Goal: Task Accomplishment & Management: Complete application form

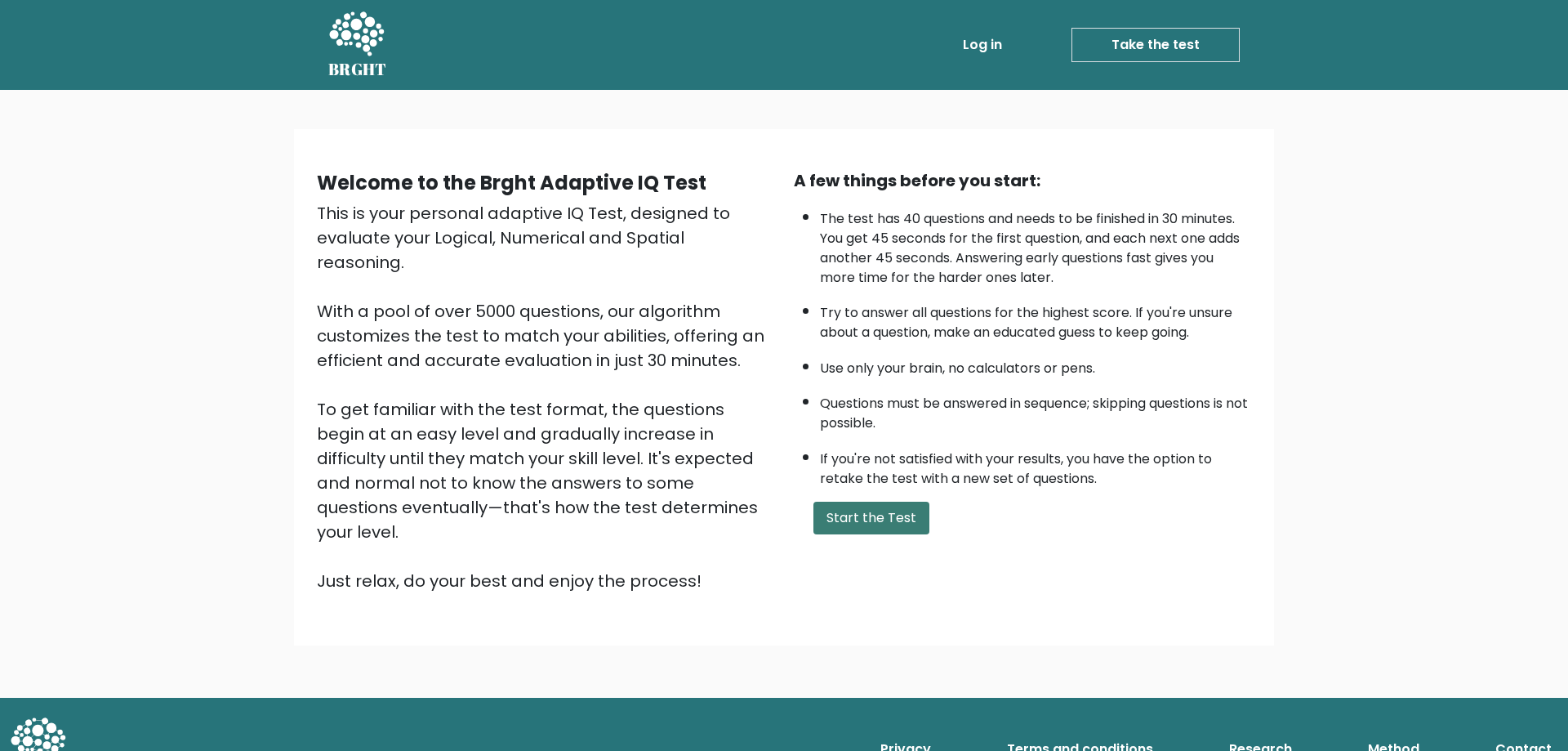
click at [895, 532] on button "Start the Test" at bounding box center [871, 518] width 116 height 33
click at [883, 520] on button "Start the Test" at bounding box center [871, 518] width 116 height 33
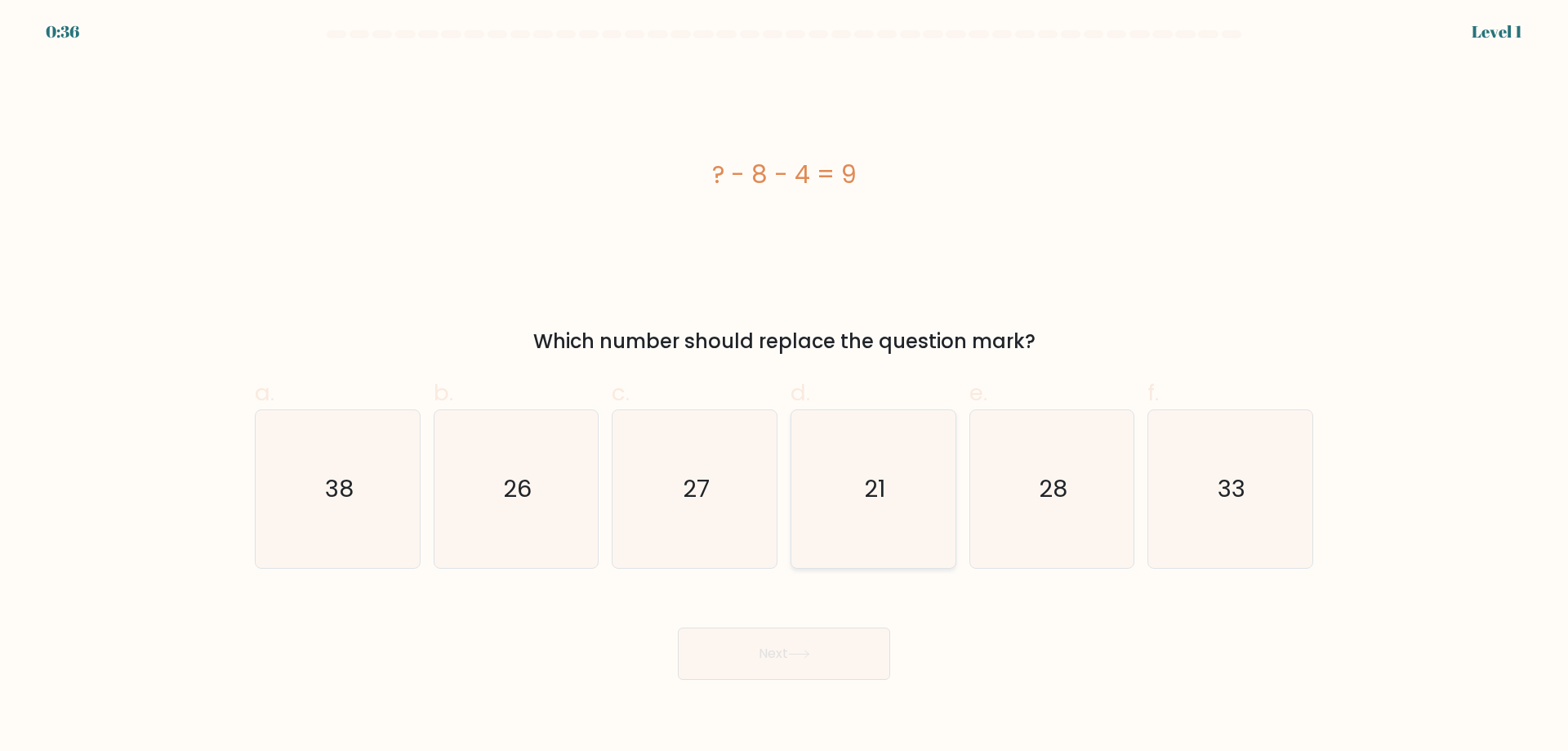
click at [886, 470] on icon "21" at bounding box center [873, 489] width 158 height 158
click at [785, 387] on input "d. 21" at bounding box center [784, 380] width 1 height 10
radio input "true"
click at [814, 639] on button "Next" at bounding box center [784, 653] width 213 height 52
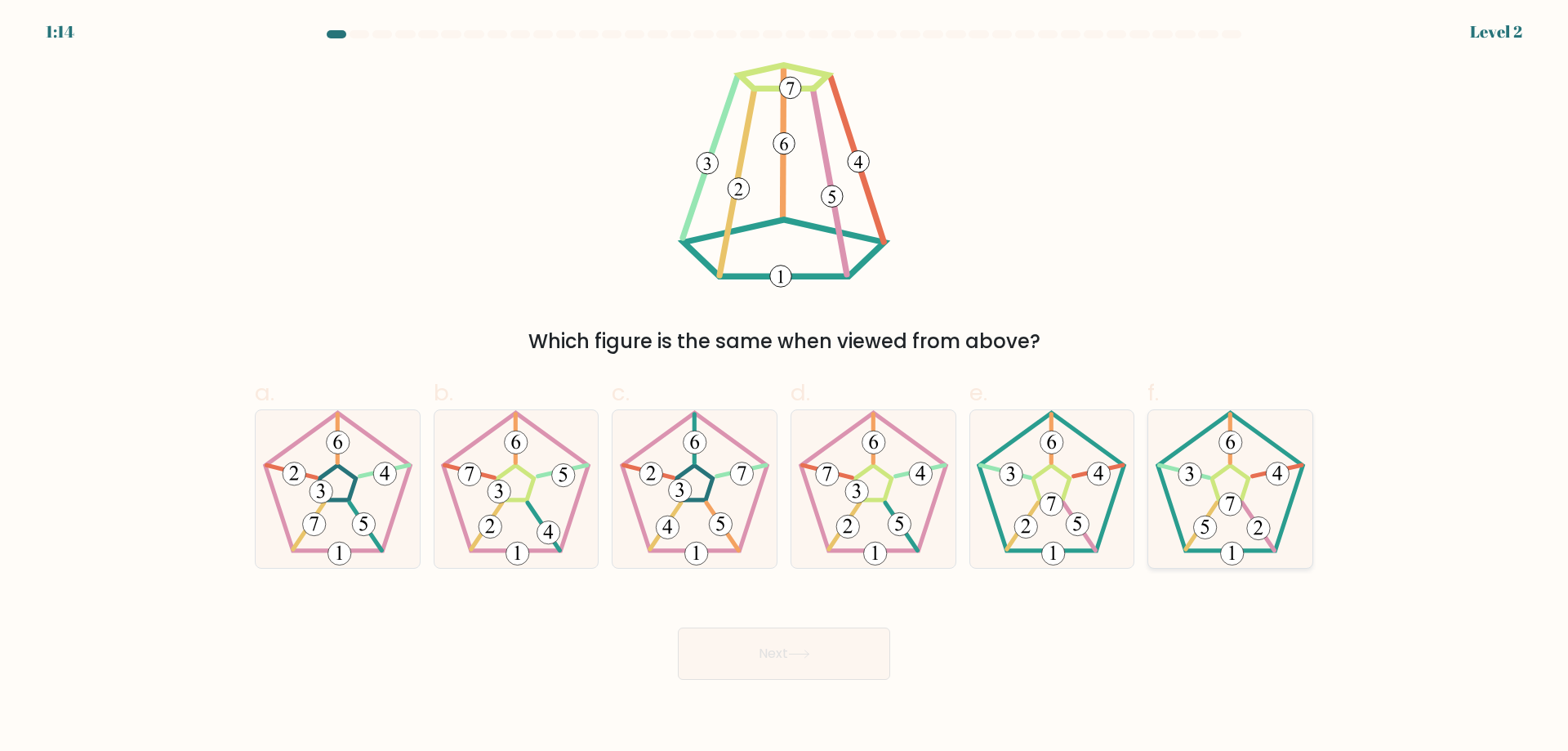
click at [1236, 508] on 422 at bounding box center [1230, 504] width 23 height 23
click at [785, 387] on input "f." at bounding box center [784, 380] width 1 height 10
radio input "true"
click at [1236, 508] on 422 at bounding box center [1230, 504] width 23 height 23
click at [785, 387] on input "f." at bounding box center [784, 380] width 1 height 10
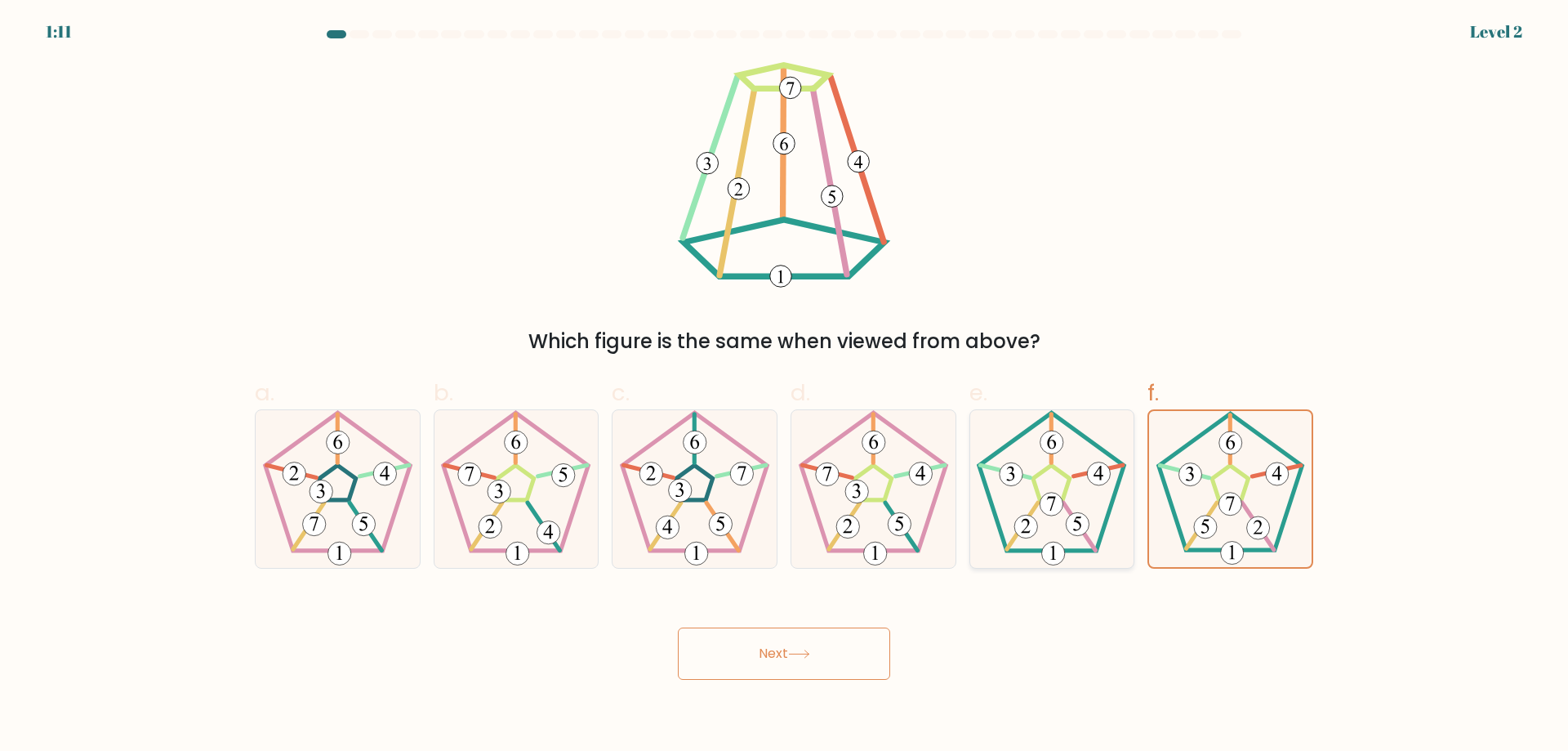
click at [1104, 524] on 170 at bounding box center [1052, 481] width 145 height 138
click at [785, 387] on input "e." at bounding box center [784, 380] width 1 height 10
radio input "true"
click at [1104, 524] on 170 at bounding box center [1052, 481] width 144 height 137
click at [785, 387] on input "e." at bounding box center [784, 380] width 1 height 10
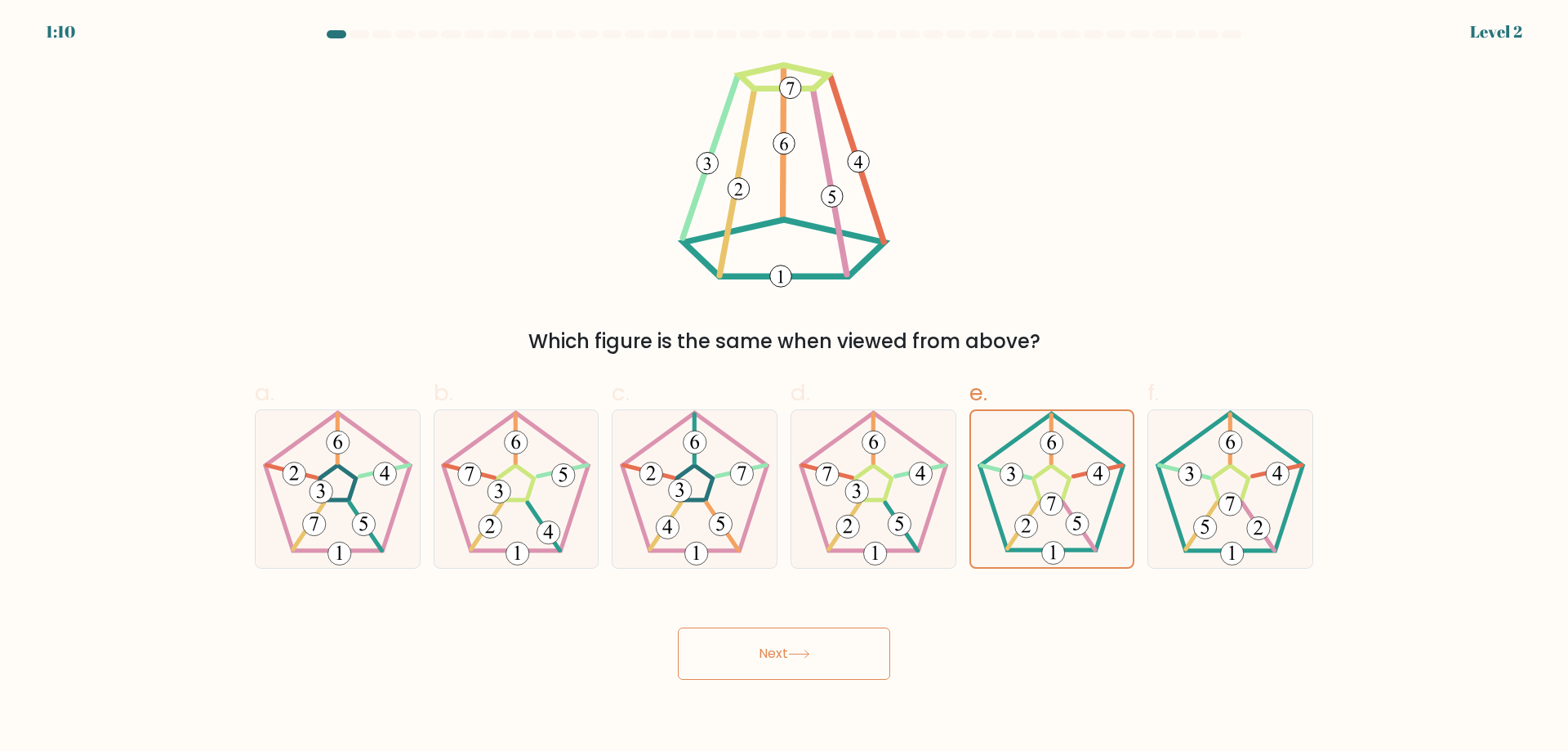
click at [801, 645] on button "Next" at bounding box center [784, 653] width 213 height 52
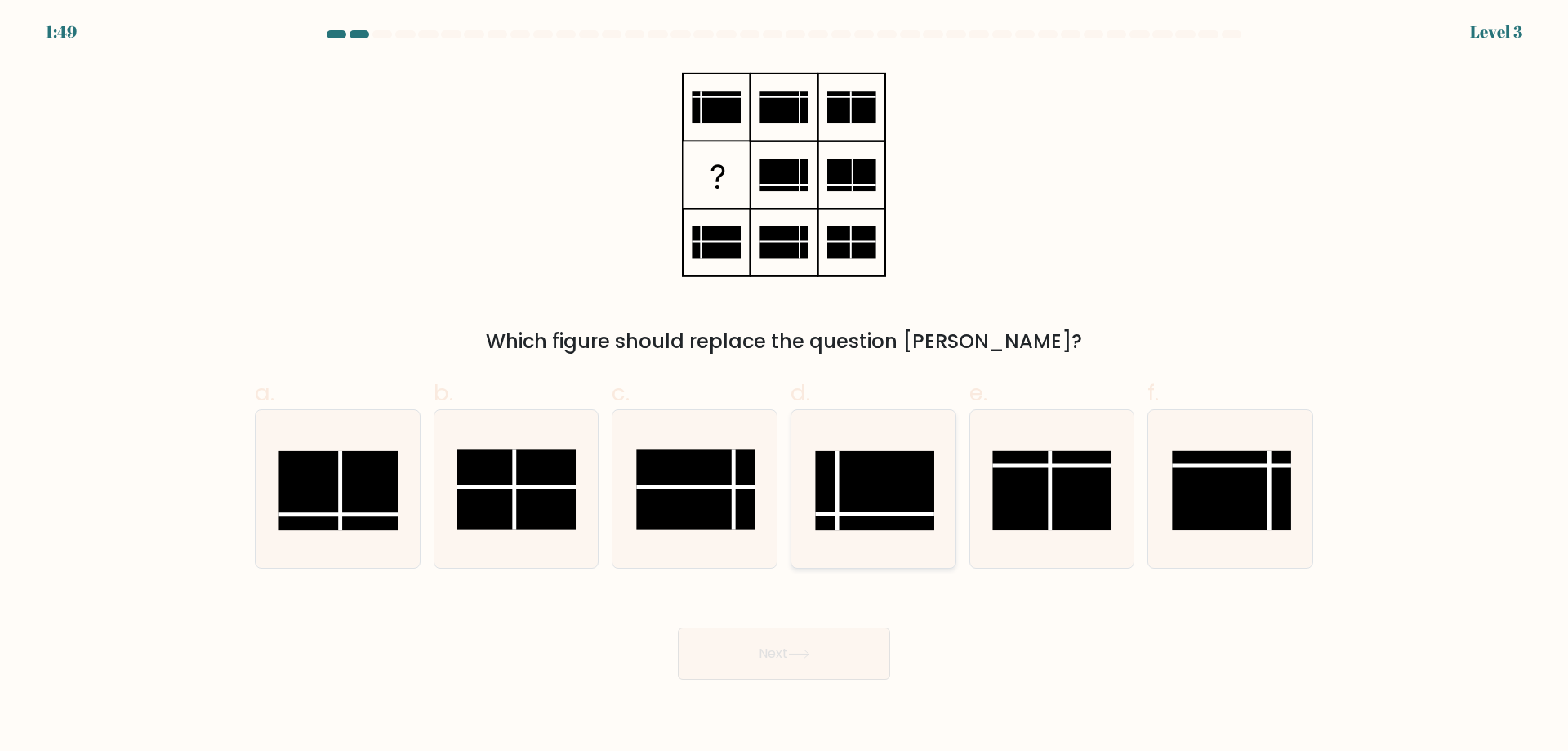
click at [873, 503] on rect at bounding box center [874, 490] width 119 height 79
click at [785, 387] on input "d." at bounding box center [784, 380] width 1 height 10
radio input "true"
click at [746, 640] on button "Next" at bounding box center [784, 653] width 213 height 52
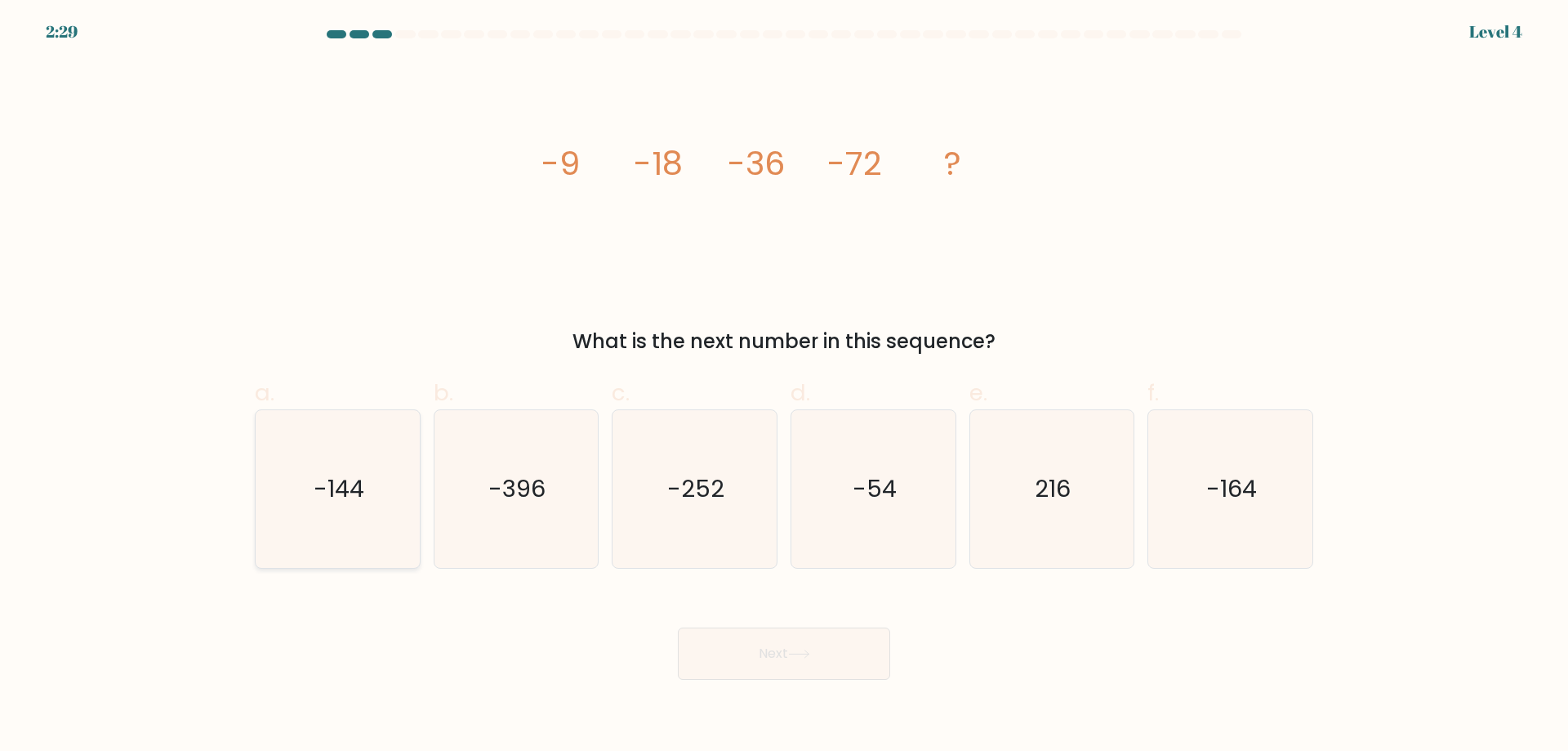
click at [321, 473] on text "-144" at bounding box center [339, 488] width 51 height 33
click at [784, 387] on input "a. -144" at bounding box center [784, 380] width 1 height 10
radio input "true"
click at [732, 646] on button "Next" at bounding box center [784, 653] width 213 height 52
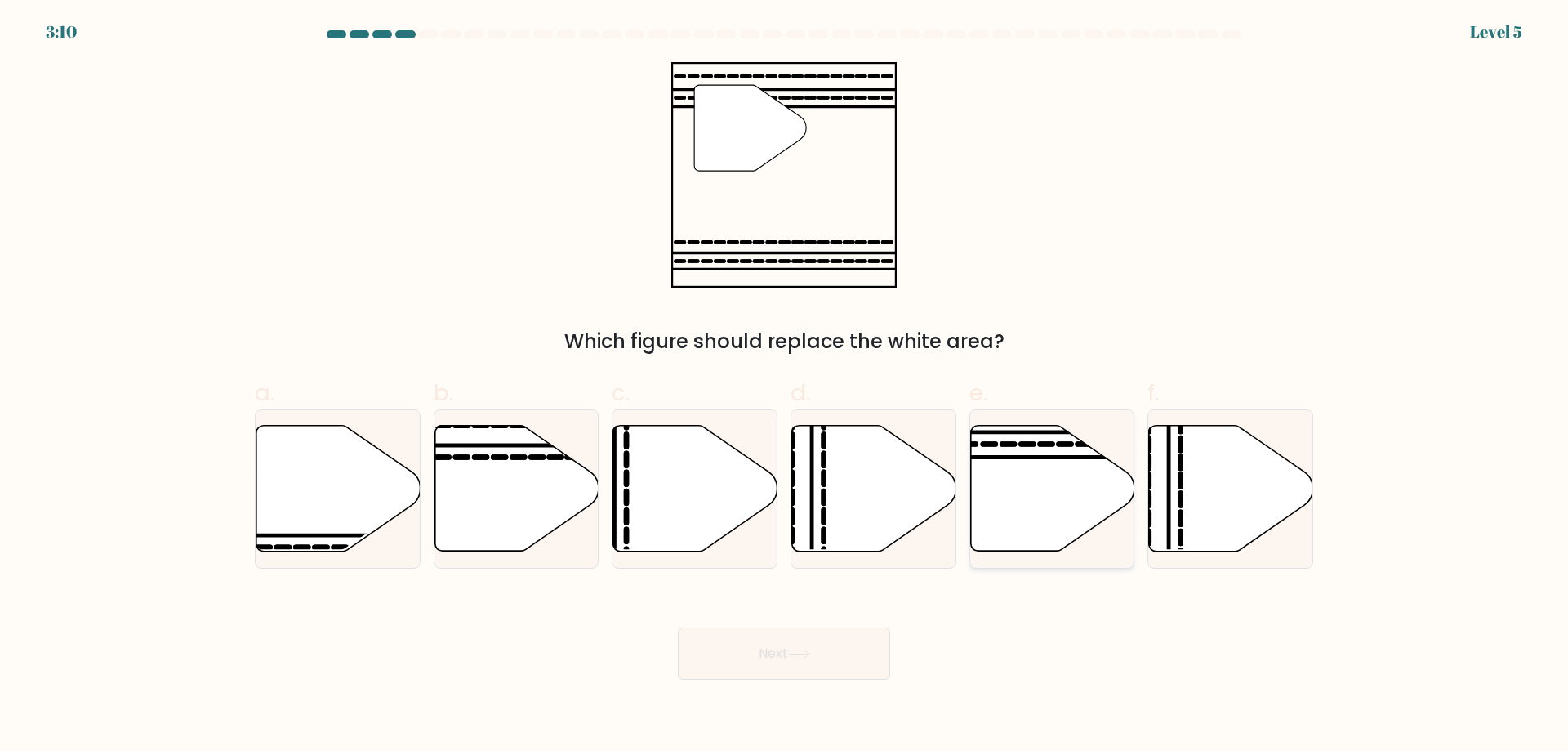
click at [1053, 489] on icon at bounding box center [1052, 488] width 164 height 125
click at [785, 387] on input "e." at bounding box center [784, 380] width 1 height 10
radio input "true"
click at [1053, 489] on icon at bounding box center [1052, 489] width 163 height 125
click at [785, 387] on input "e." at bounding box center [784, 380] width 1 height 10
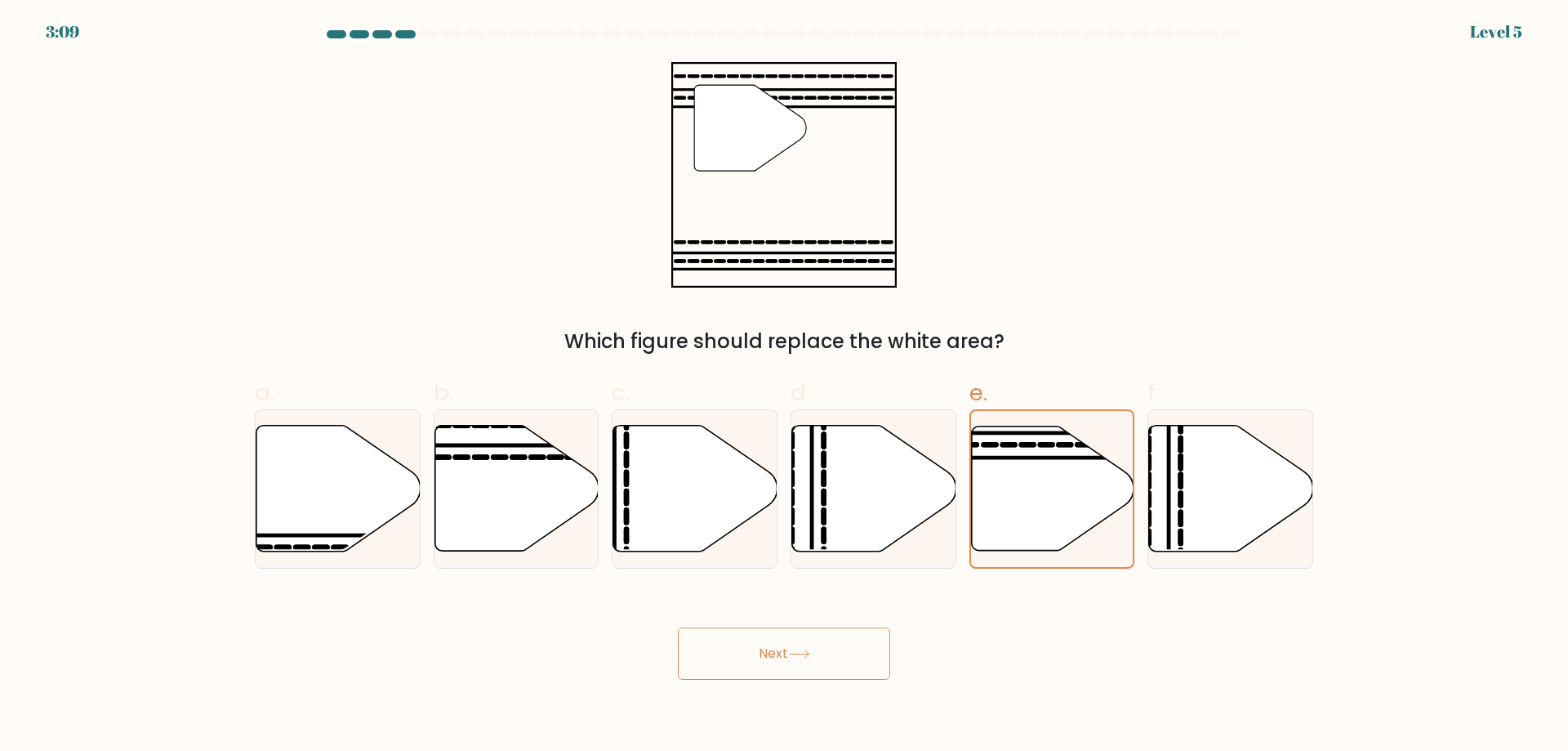
click at [843, 660] on button "Next" at bounding box center [784, 653] width 213 height 52
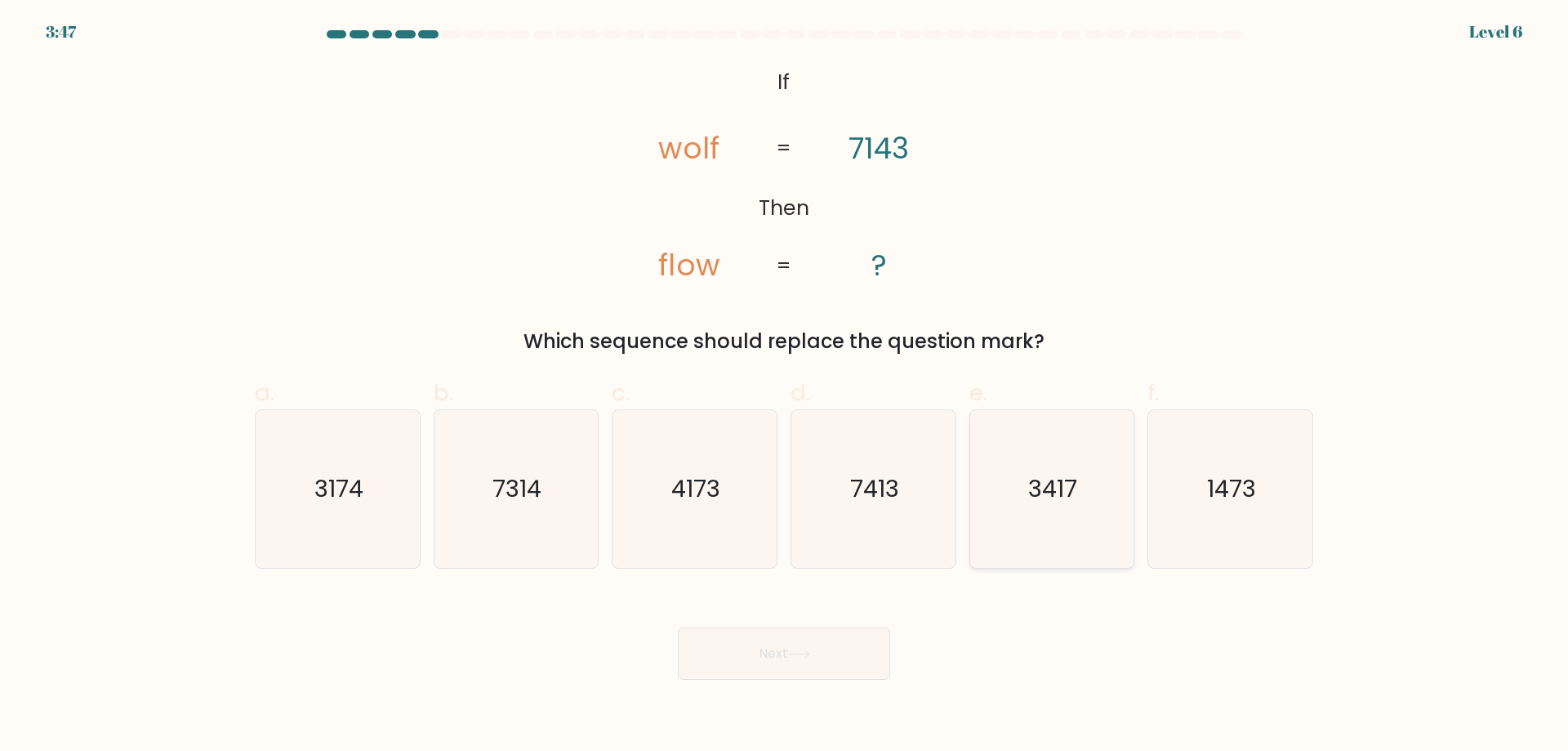
click at [1062, 510] on icon "3417" at bounding box center [1052, 489] width 158 height 158
click at [1064, 511] on icon "3417" at bounding box center [1052, 489] width 158 height 158
click at [785, 387] on input "e. 3417" at bounding box center [784, 380] width 1 height 10
radio input "true"
click at [851, 661] on button "Next" at bounding box center [784, 653] width 213 height 52
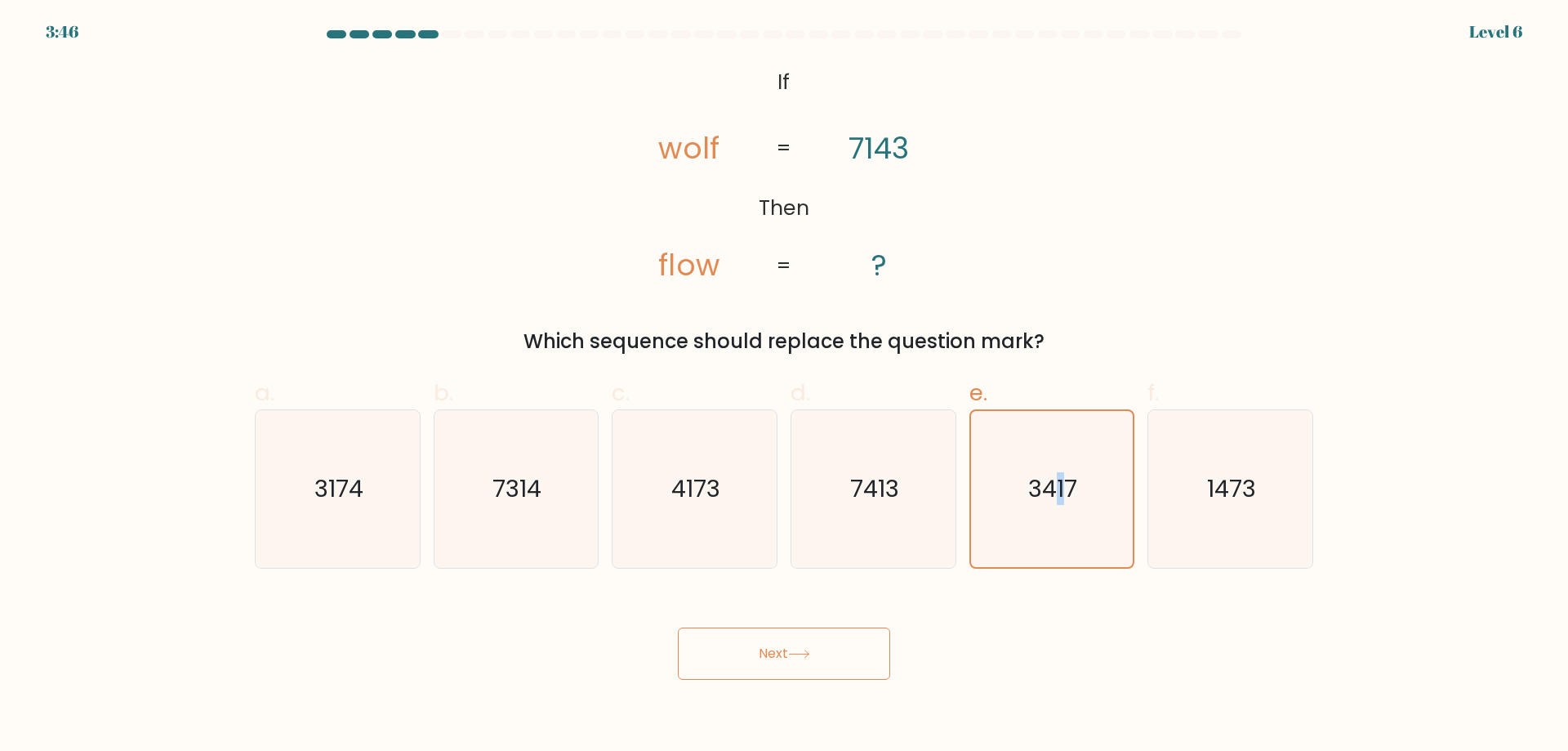
click at [851, 661] on button "Next" at bounding box center [784, 653] width 213 height 52
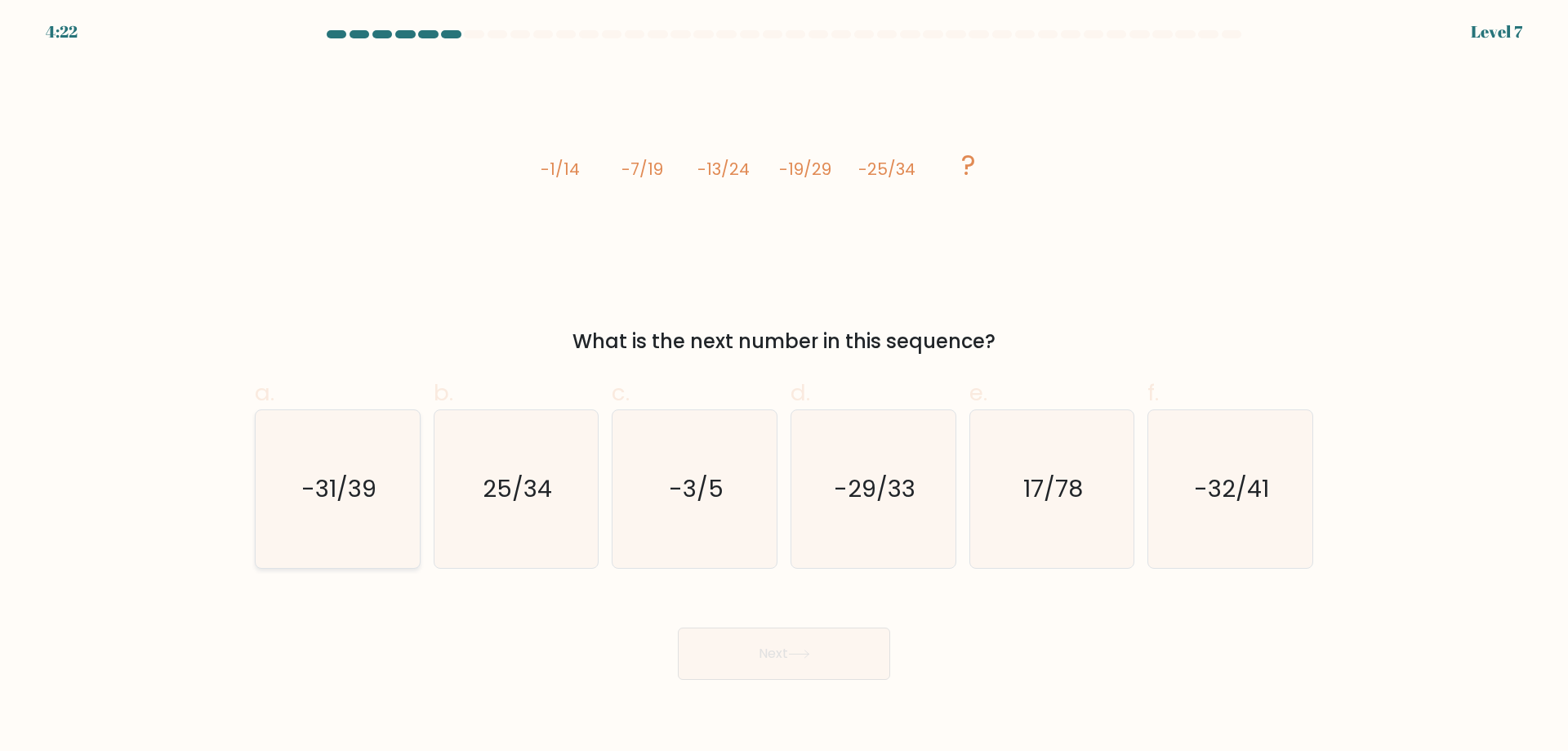
click at [316, 485] on text "-31/39" at bounding box center [338, 488] width 75 height 33
click at [784, 387] on input "a. -31/39" at bounding box center [784, 380] width 1 height 10
radio input "true"
click at [745, 658] on button "Next" at bounding box center [784, 653] width 213 height 52
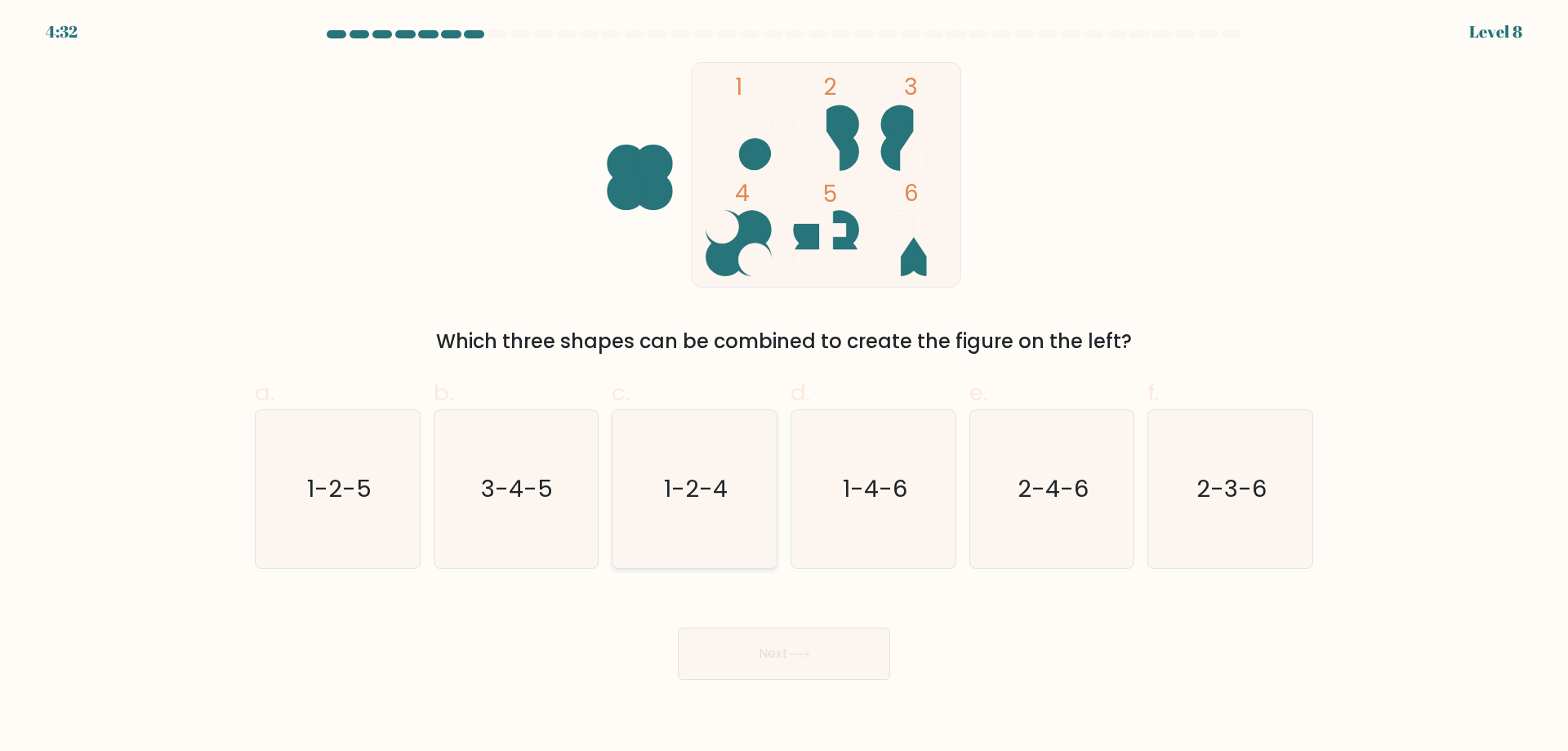
click at [714, 483] on text "1-2-4" at bounding box center [697, 488] width 64 height 33
click at [784, 387] on input "c. 1-2-4" at bounding box center [784, 380] width 1 height 10
radio input "true"
click at [714, 483] on text "1-2-4" at bounding box center [696, 488] width 62 height 33
click at [784, 387] on input "c. 1-2-4" at bounding box center [784, 380] width 1 height 10
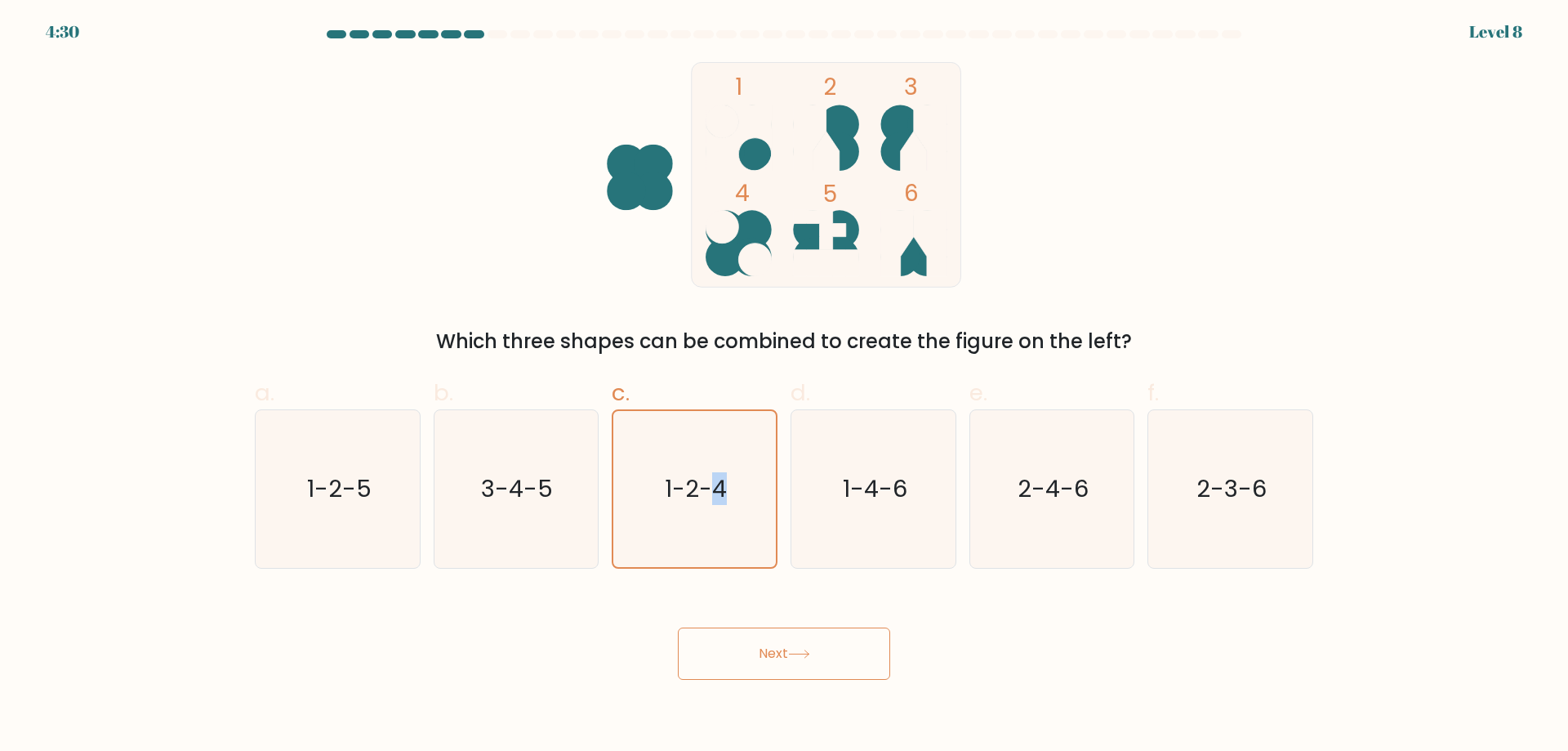
click at [753, 652] on button "Next" at bounding box center [784, 653] width 213 height 52
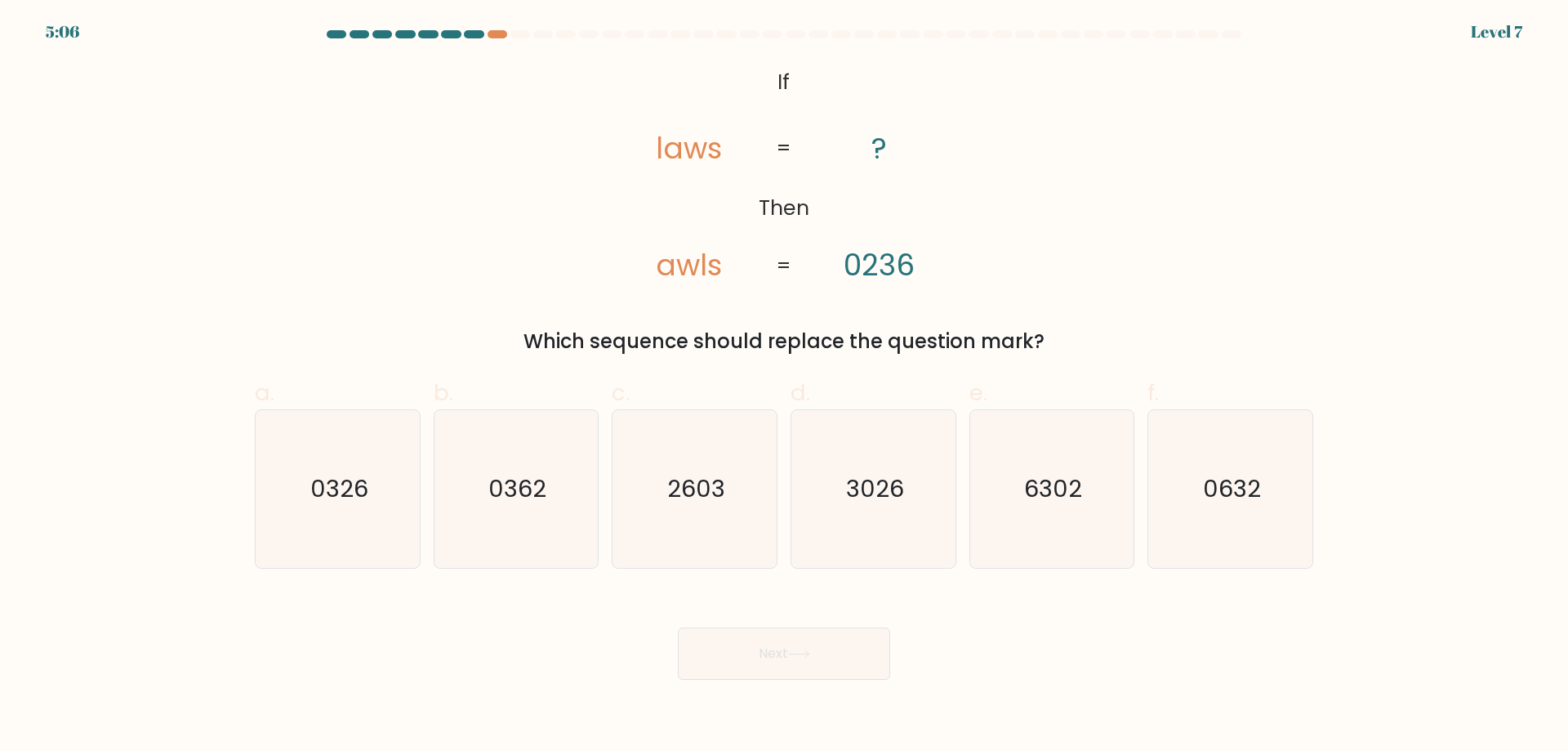
click at [825, 85] on icon "@import url('[URL][DOMAIN_NAME]); If Then laws awls ? 0236 = =" at bounding box center [784, 175] width 366 height 226
click at [72, 28] on div "5:04" at bounding box center [62, 32] width 33 height 24
click at [126, 57] on form "If ?" at bounding box center [784, 355] width 1568 height 650
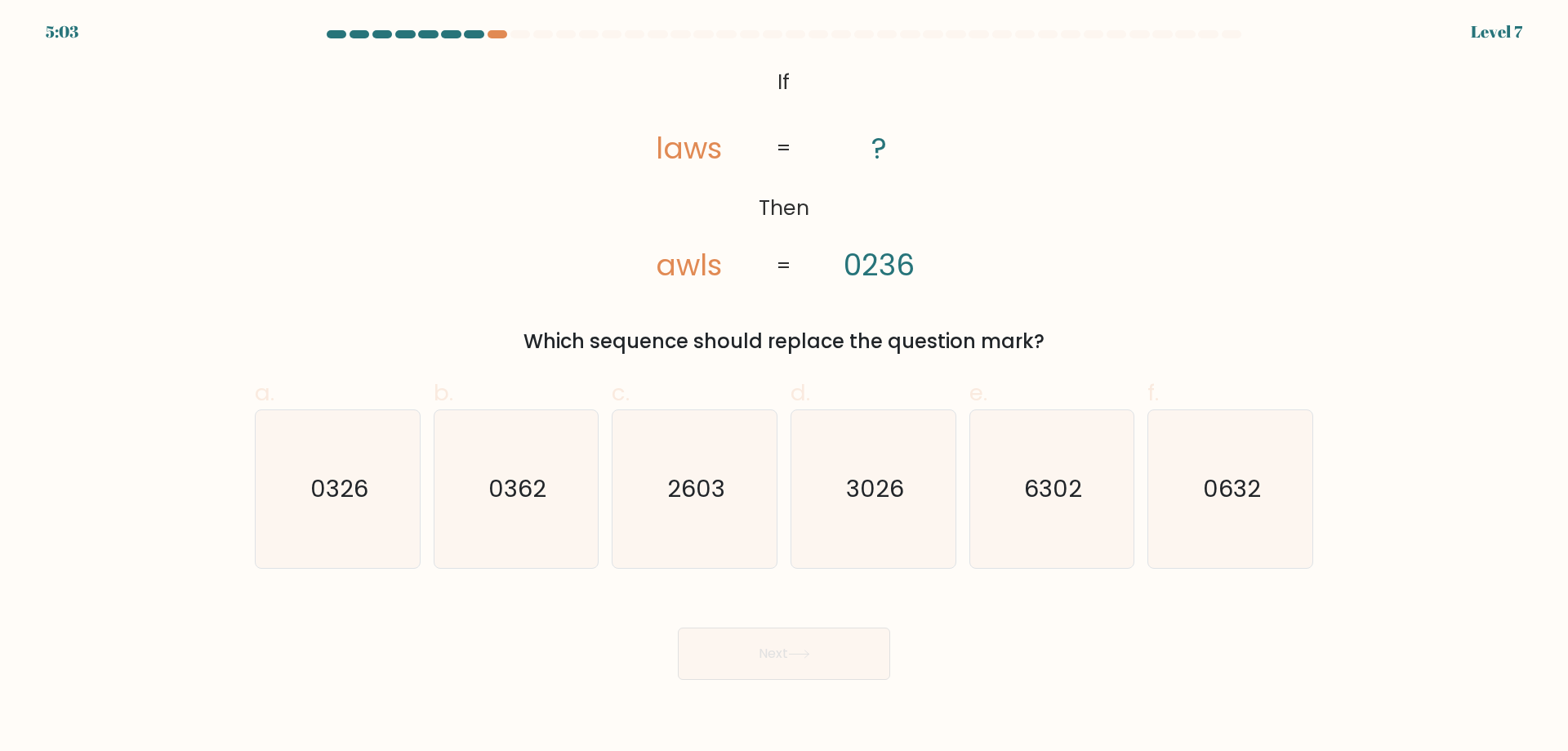
click at [436, 43] on div at bounding box center [784, 38] width 1078 height 15
click at [1503, 18] on div "5:02 Level 7" at bounding box center [784, 9] width 1568 height 20
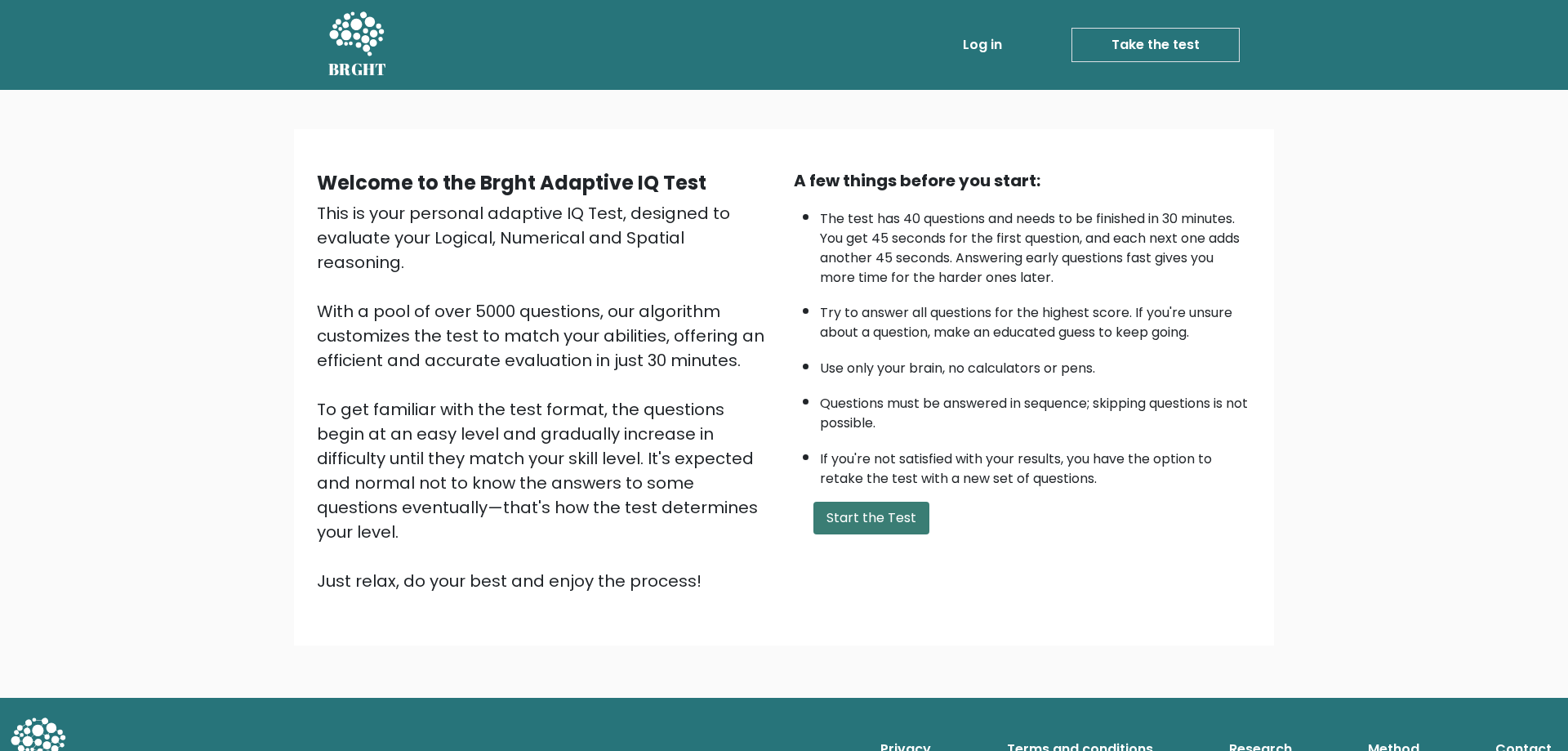
click at [880, 522] on button "Start the Test" at bounding box center [871, 518] width 116 height 33
click at [881, 524] on button "Start the Test" at bounding box center [871, 518] width 116 height 33
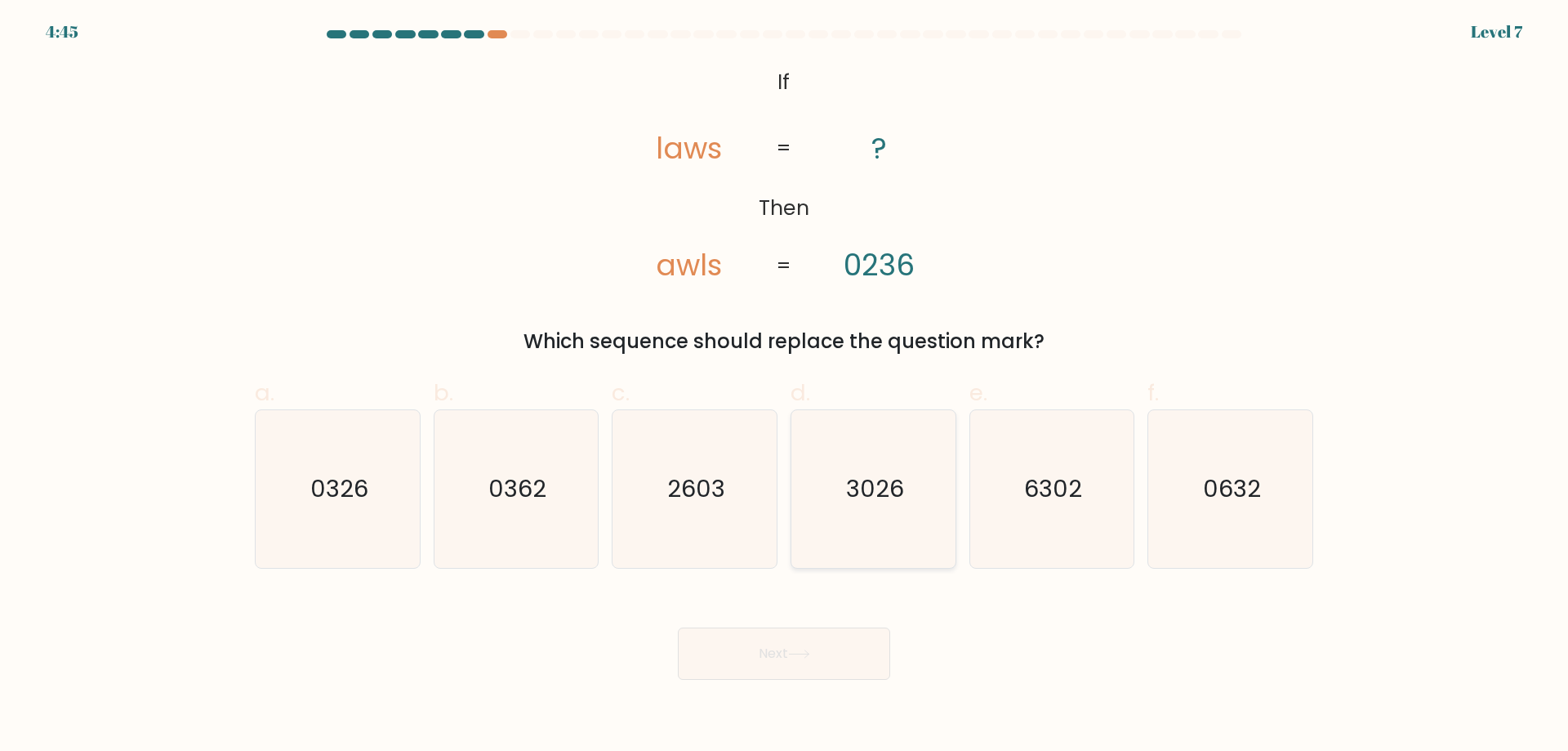
click at [916, 501] on icon "3026" at bounding box center [873, 489] width 158 height 158
click at [785, 387] on input "d. 3026" at bounding box center [784, 380] width 1 height 10
radio input "true"
click at [795, 639] on button "Next" at bounding box center [784, 653] width 213 height 52
